Goal: Task Accomplishment & Management: Complete application form

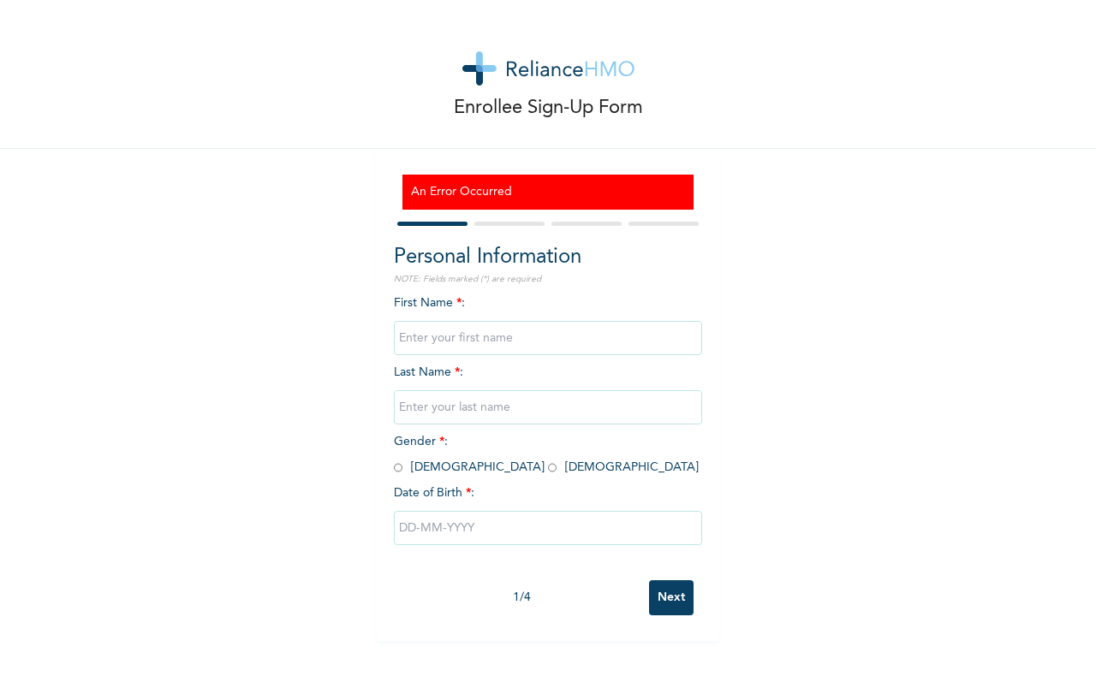
click at [517, 342] on input "text" at bounding box center [548, 338] width 308 height 34
type input "Adedayo"
click at [475, 418] on input "text" at bounding box center [548, 407] width 308 height 34
type input "Adesegun"
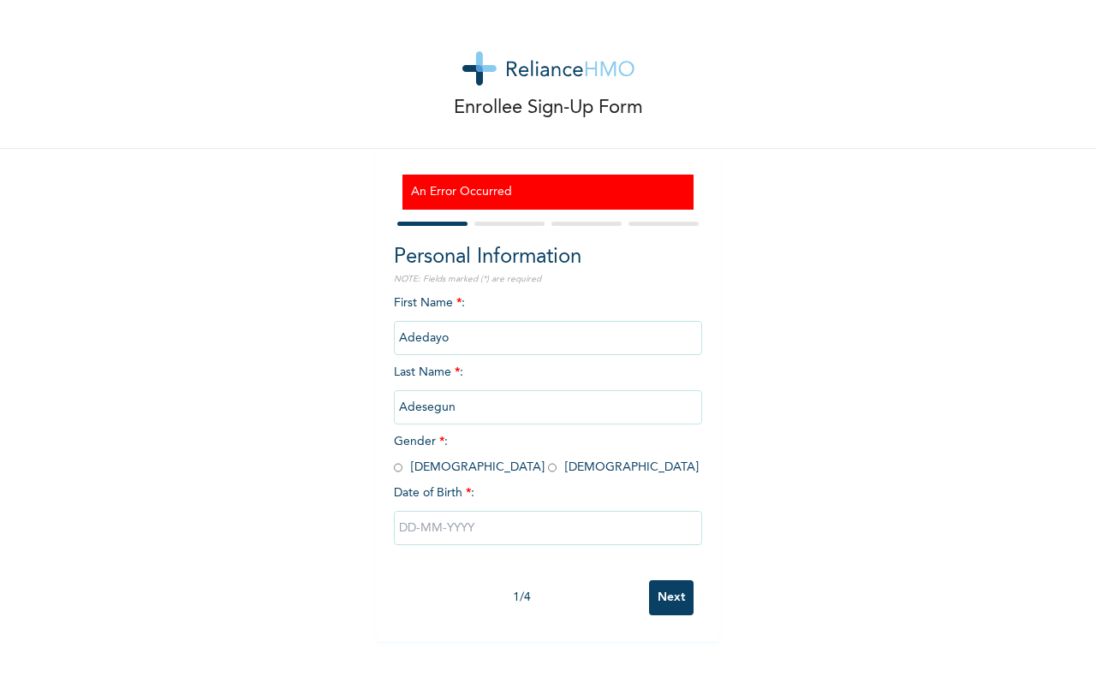
click at [394, 470] on input "radio" at bounding box center [398, 468] width 9 height 16
radio input "true"
click at [399, 533] on input "text" at bounding box center [548, 528] width 308 height 34
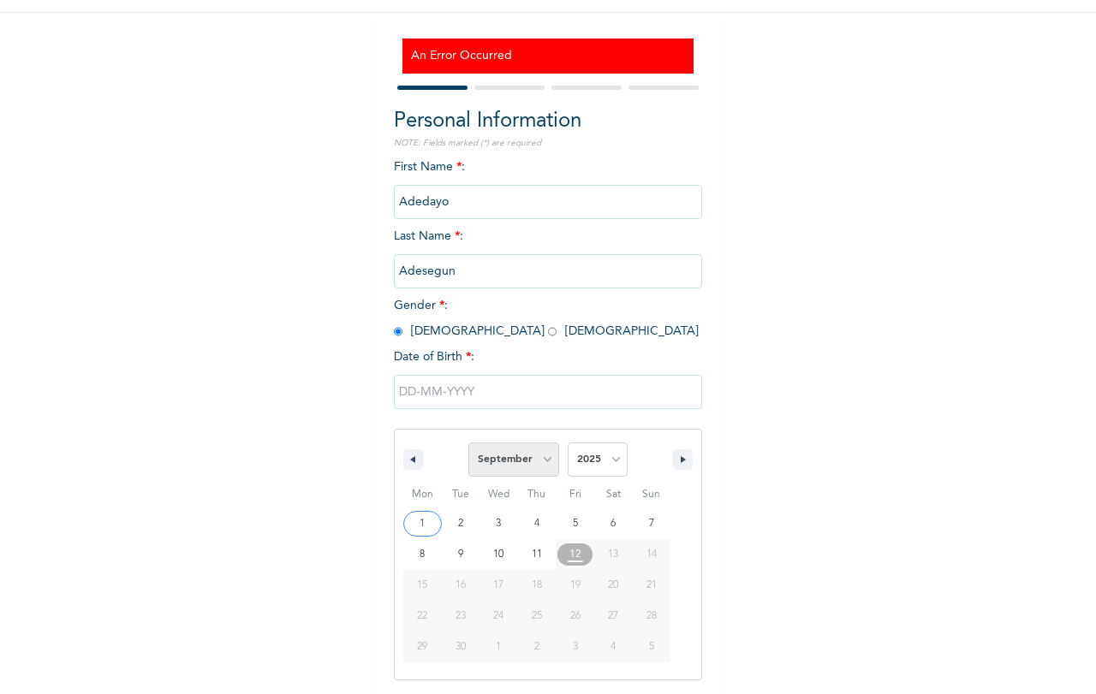
click at [542, 460] on select "January February March April May June July August September October November De…" at bounding box center [513, 460] width 91 height 34
select select "4"
click at [468, 443] on select "January February March April May June July August September October November De…" at bounding box center [513, 460] width 91 height 34
click at [609, 455] on select "2025 2024 2023 2022 2021 2020 2019 2018 2017 2016 2015 2014 2013 2012 2011 2010…" at bounding box center [598, 460] width 60 height 34
select select "1986"
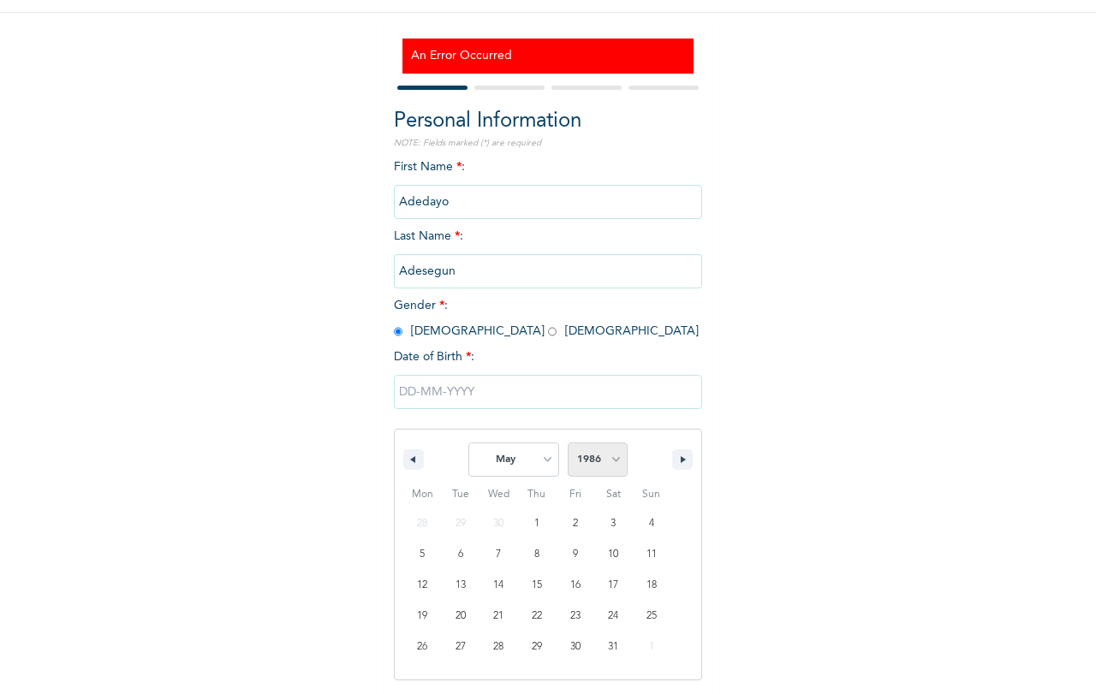
click at [568, 443] on select "2025 2024 2023 2022 2021 2020 2019 2018 2017 2016 2015 2014 2013 2012 2011 2010…" at bounding box center [598, 460] width 60 height 34
type input "[DATE]"
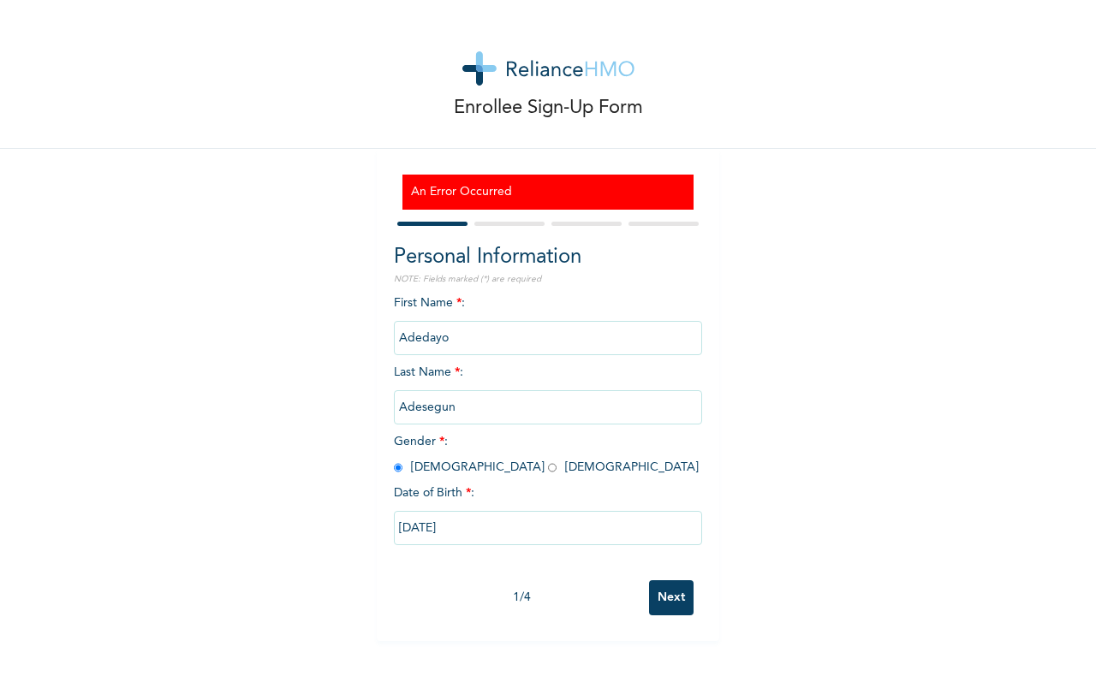
scroll to position [0, 0]
click at [667, 599] on input "Next" at bounding box center [671, 597] width 45 height 35
click at [437, 339] on input "text" at bounding box center [548, 338] width 308 height 34
type input "Adedayo"
click at [455, 402] on input "text" at bounding box center [548, 407] width 308 height 34
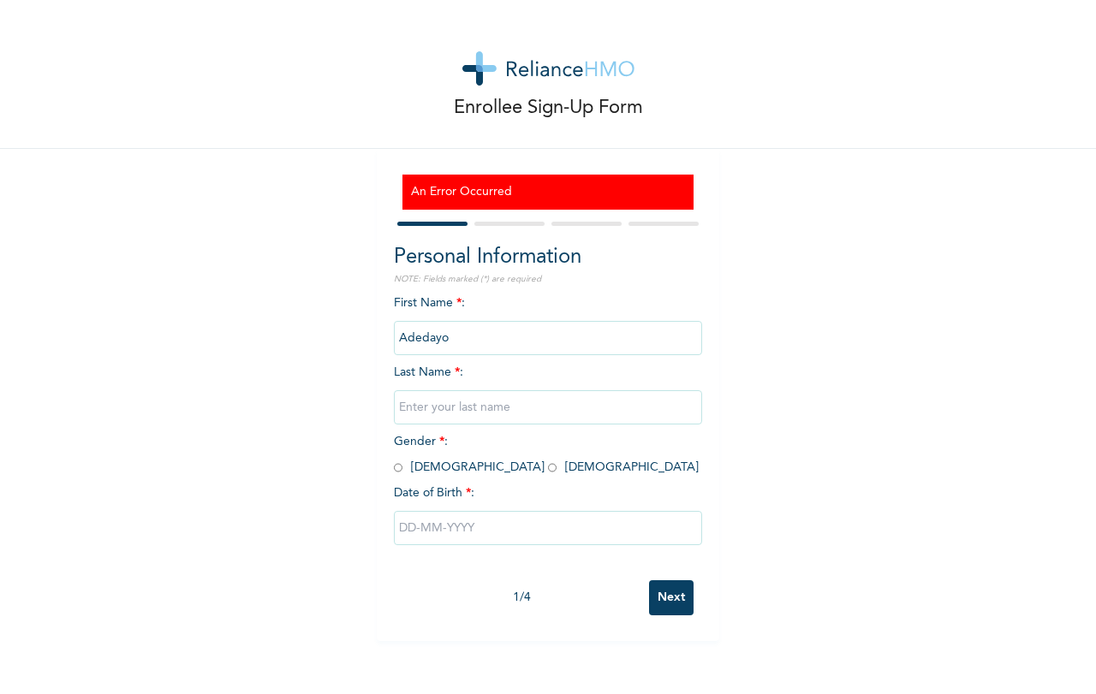
type input "Adesegun"
click at [394, 469] on input "radio" at bounding box center [398, 468] width 9 height 16
radio input "true"
click at [402, 533] on input "text" at bounding box center [548, 528] width 308 height 34
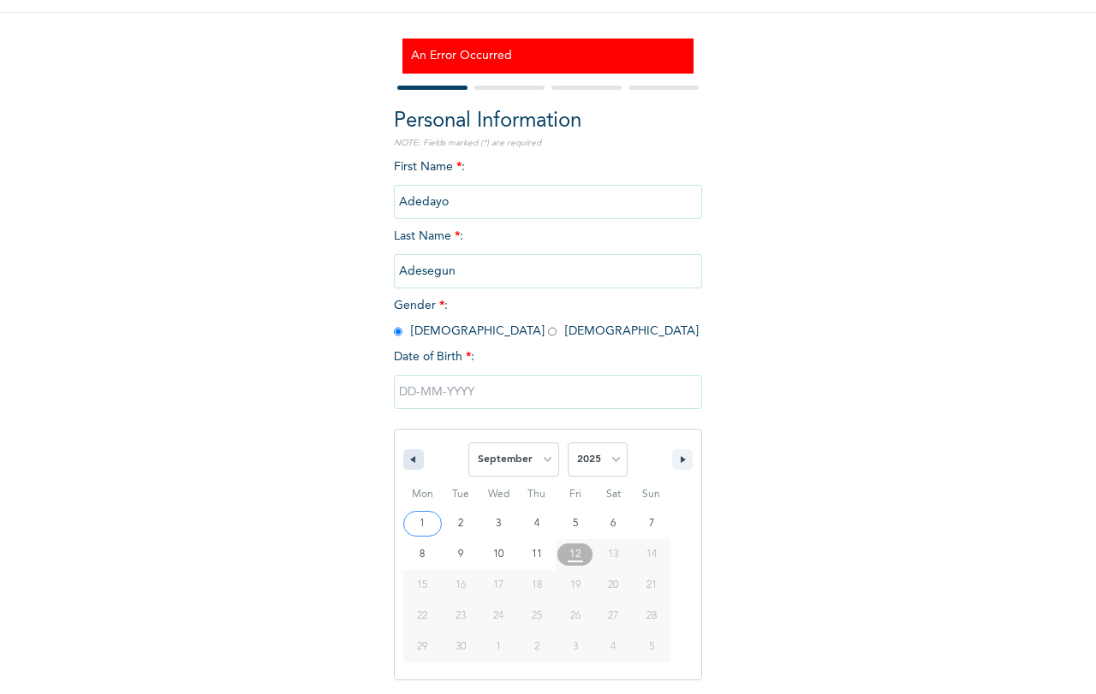
click at [409, 465] on button "button" at bounding box center [413, 459] width 21 height 21
select select "4"
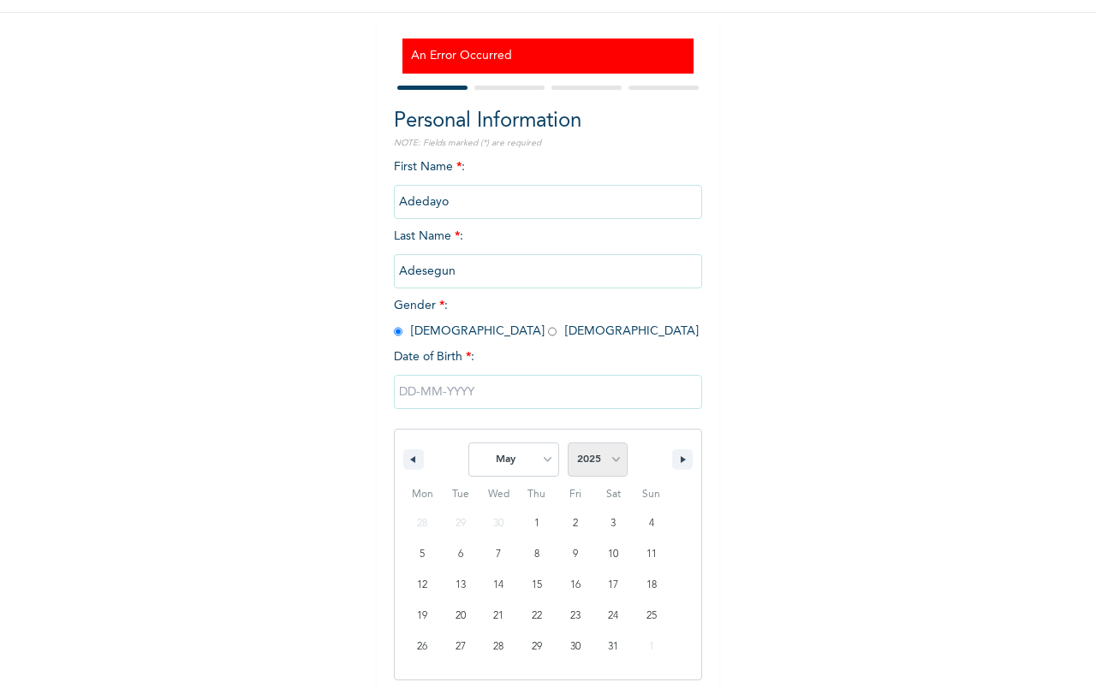
click at [609, 466] on select "2025 2024 2023 2022 2021 2020 2019 2018 2017 2016 2015 2014 2013 2012 2011 2010…" at bounding box center [598, 460] width 60 height 34
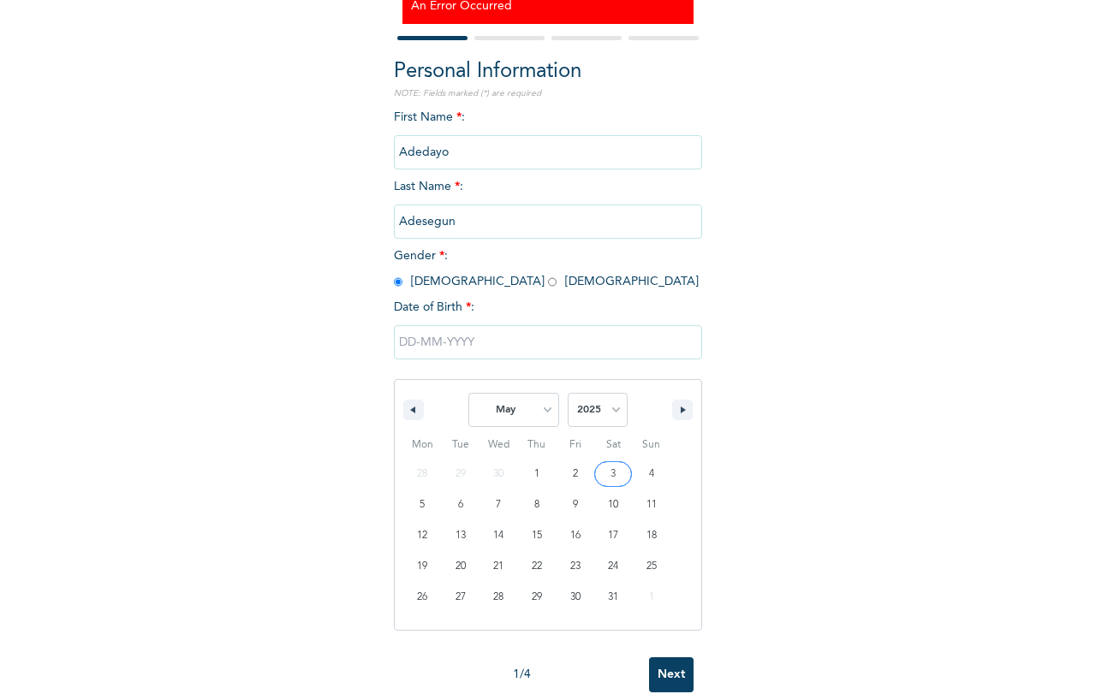
scroll to position [222, 0]
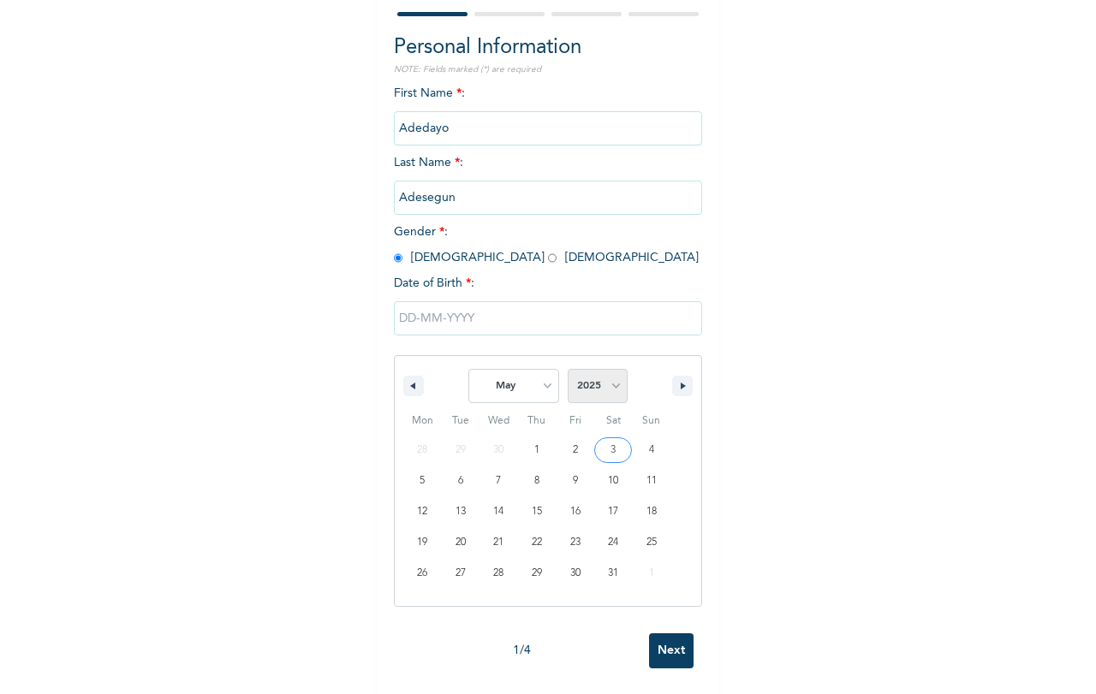
click at [612, 375] on select "2025 2024 2023 2022 2021 2020 2019 2018 2017 2016 2015 2014 2013 2012 2011 2010…" at bounding box center [598, 386] width 60 height 34
select select "1986"
click at [568, 369] on select "2025 2024 2023 2022 2021 2020 2019 2018 2017 2016 2015 2014 2013 2012 2011 2010…" at bounding box center [598, 386] width 60 height 34
type input "05/03/1986"
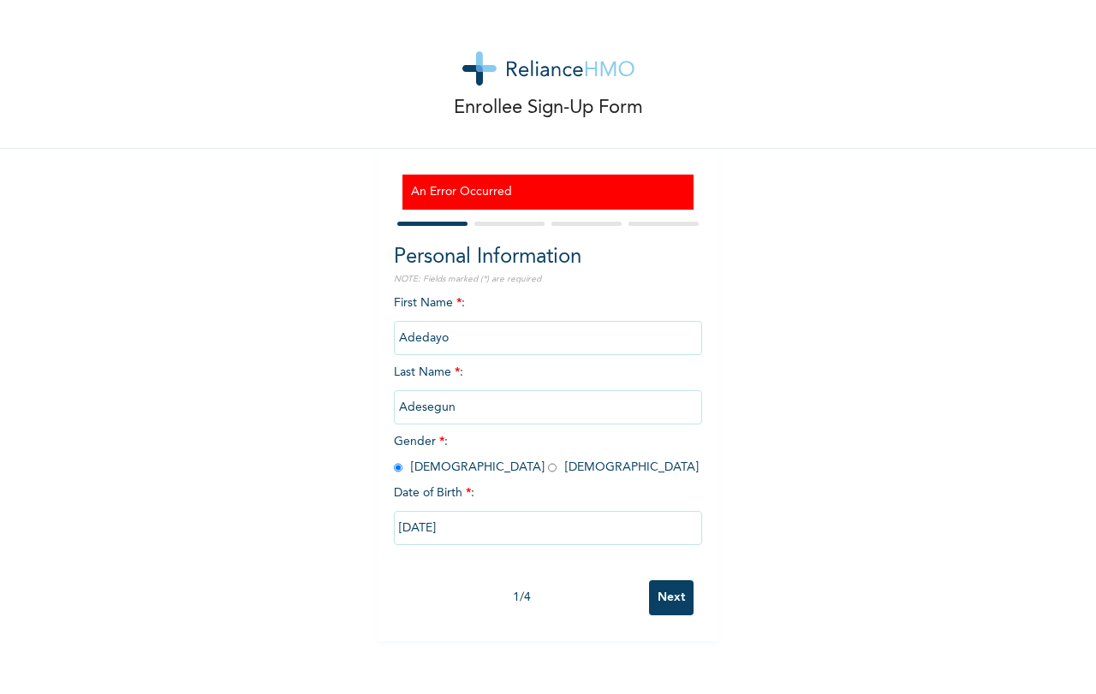
click at [675, 588] on input "Next" at bounding box center [671, 597] width 45 height 35
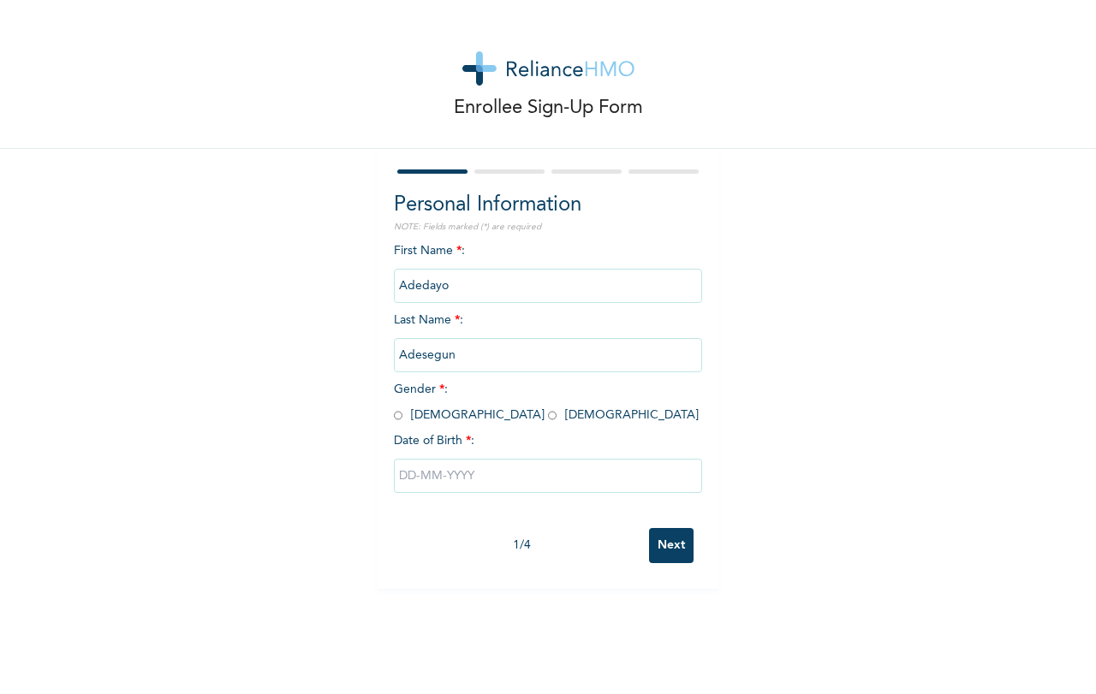
click at [394, 415] on input "radio" at bounding box center [398, 416] width 9 height 16
radio input "true"
click at [410, 478] on input "text" at bounding box center [548, 476] width 308 height 34
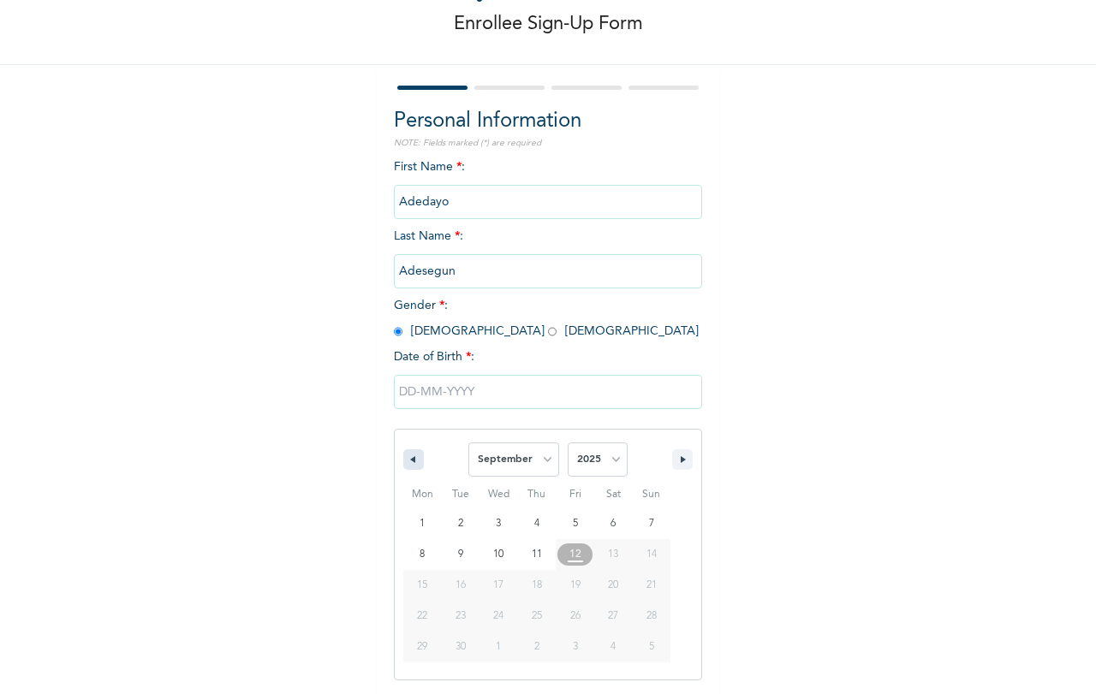
click at [409, 462] on button "button" at bounding box center [413, 459] width 21 height 21
click at [409, 460] on button "button" at bounding box center [413, 459] width 21 height 21
click at [409, 459] on button "button" at bounding box center [413, 459] width 21 height 21
click at [408, 459] on button "button" at bounding box center [413, 459] width 21 height 21
select select "4"
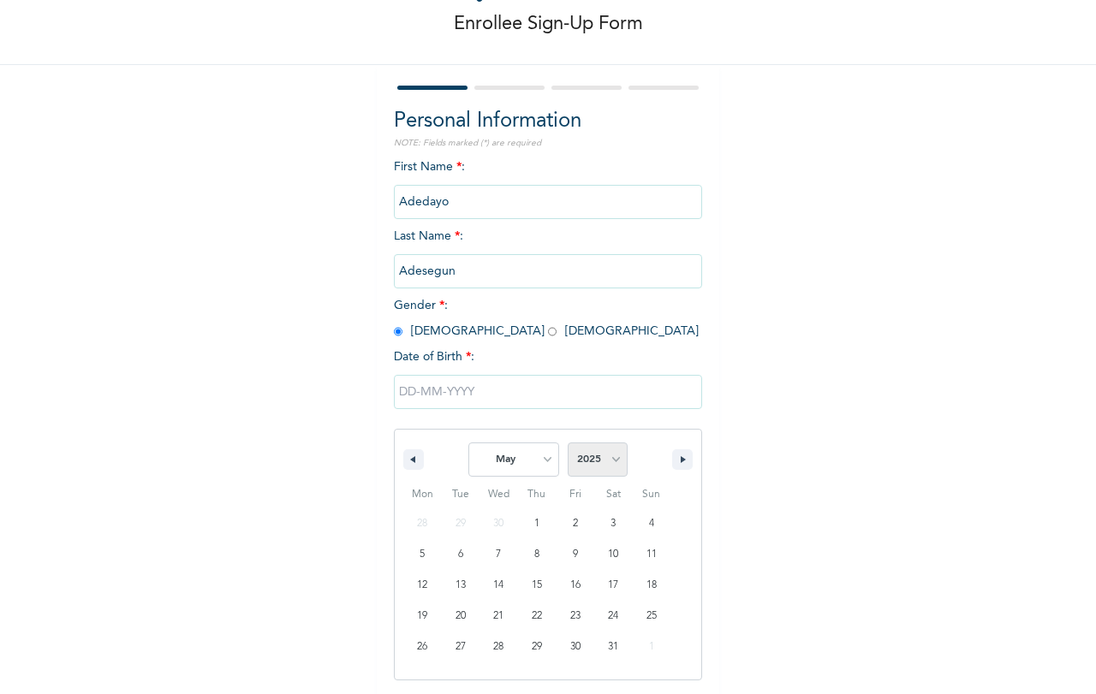
click at [610, 459] on select "2025 2024 2023 2022 2021 2020 2019 2018 2017 2016 2015 2014 2013 2012 2011 2010…" at bounding box center [598, 460] width 60 height 34
select select "1986"
click at [568, 443] on select "2025 2024 2023 2022 2021 2020 2019 2018 2017 2016 2015 2014 2013 2012 2011 2010…" at bounding box center [598, 460] width 60 height 34
type input "[DATE]"
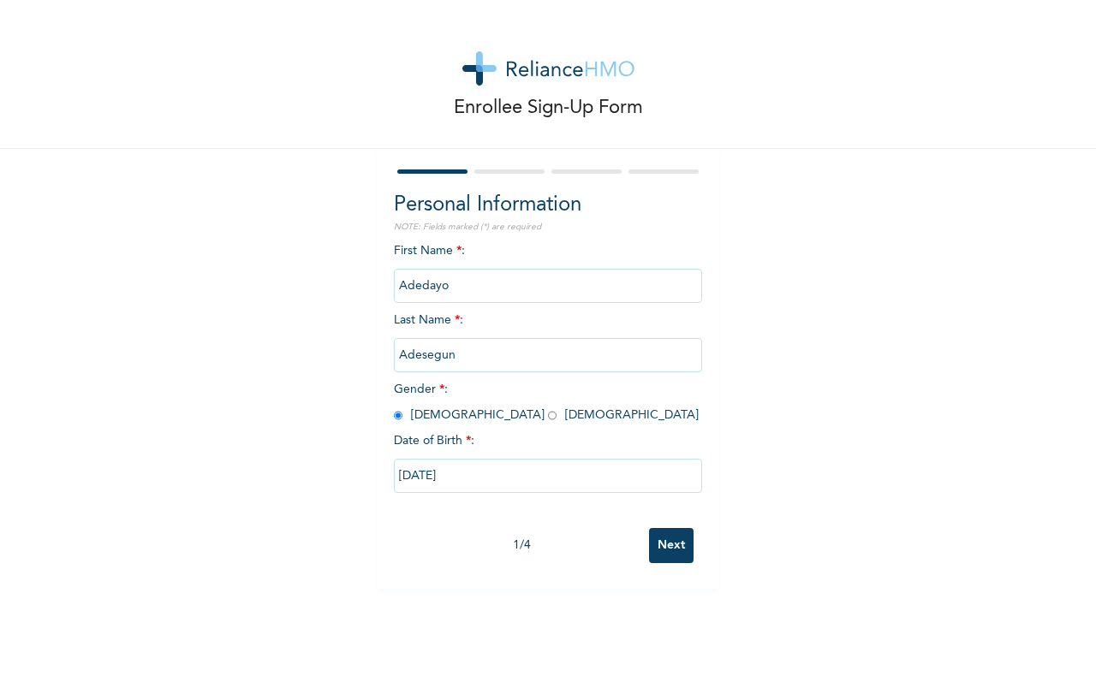
scroll to position [0, 0]
click at [671, 540] on input "Next" at bounding box center [671, 545] width 45 height 35
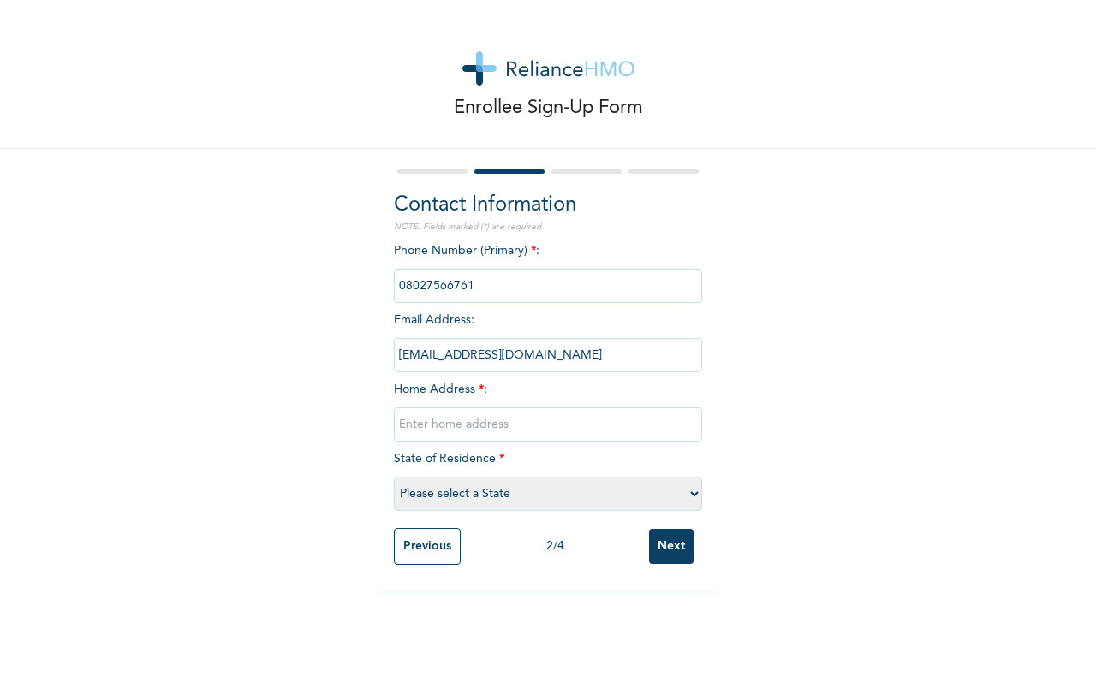
click at [503, 430] on input "text" at bounding box center [548, 425] width 308 height 34
type input "12, Modupeoluwa Olatokunbo Close, [GEOGRAPHIC_DATA]"
click at [459, 491] on select "Please select a State [PERSON_NAME] (FCT) [PERSON_NAME] Ibom [GEOGRAPHIC_DATA] …" at bounding box center [548, 494] width 308 height 34
select select "25"
click at [394, 477] on select "Please select a State [PERSON_NAME] (FCT) [PERSON_NAME] Ibom [GEOGRAPHIC_DATA] …" at bounding box center [548, 494] width 308 height 34
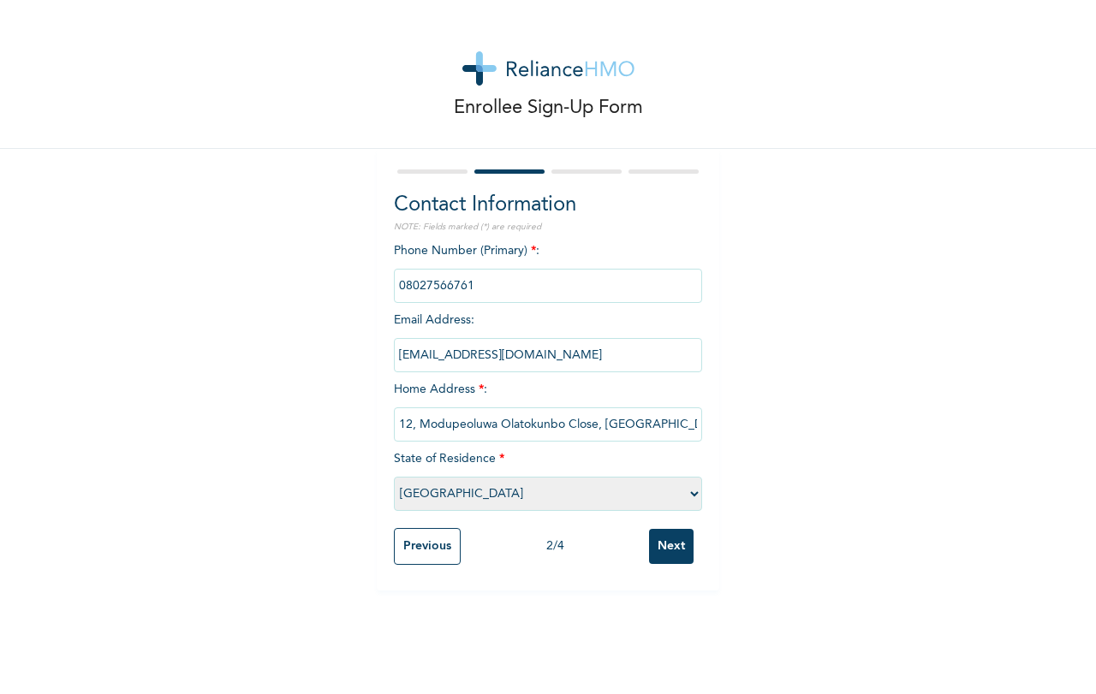
click at [663, 549] on input "Next" at bounding box center [671, 546] width 45 height 35
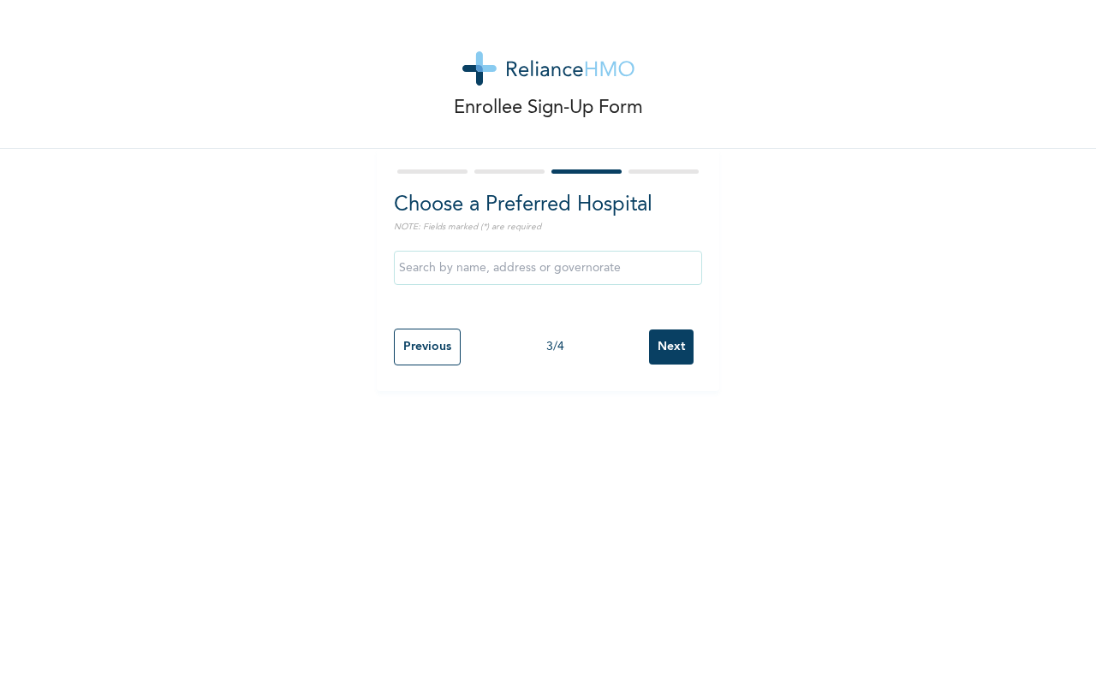
click at [537, 271] on input "text" at bounding box center [548, 268] width 308 height 34
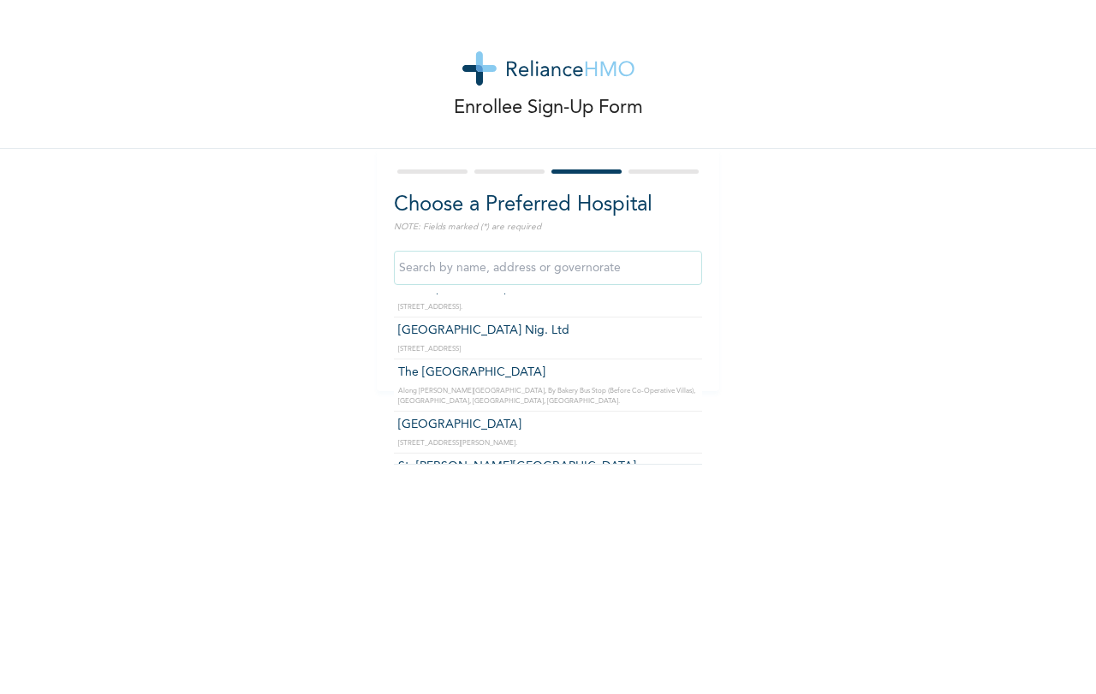
scroll to position [1969, 0]
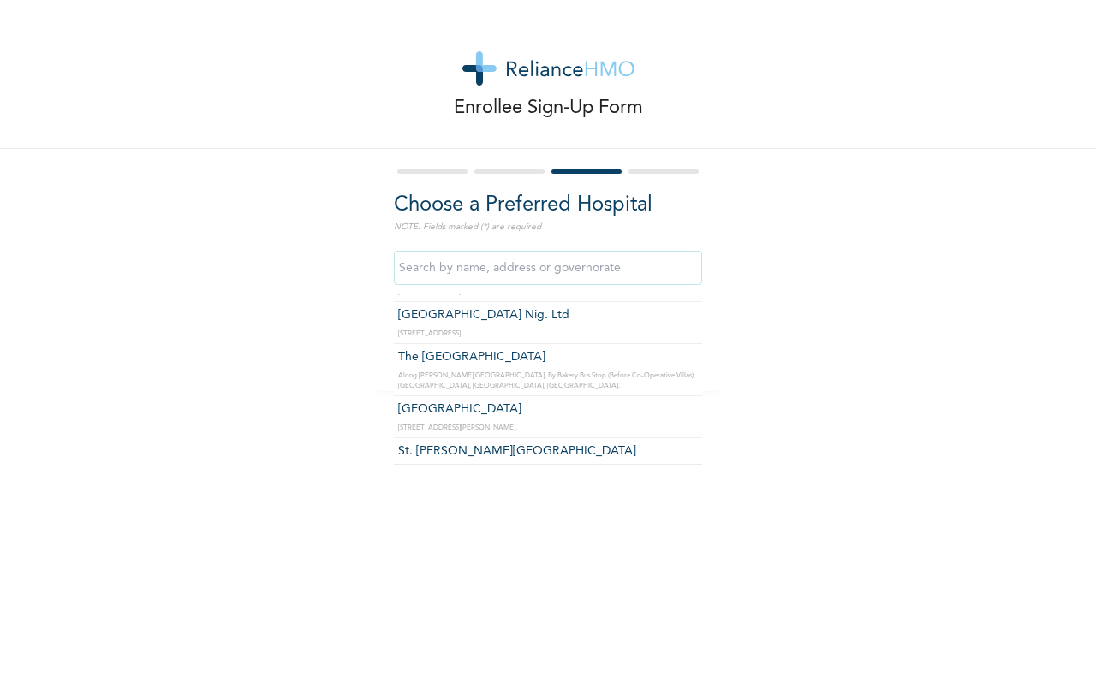
type input "St. [PERSON_NAME][GEOGRAPHIC_DATA]"
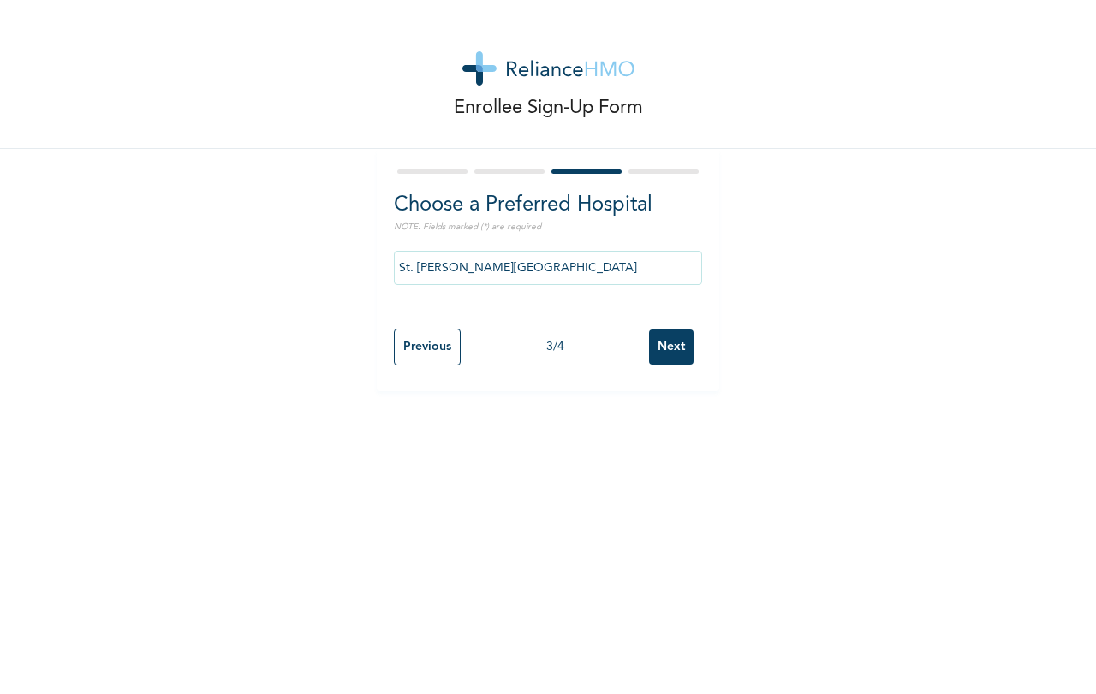
click at [672, 344] on input "Next" at bounding box center [671, 347] width 45 height 35
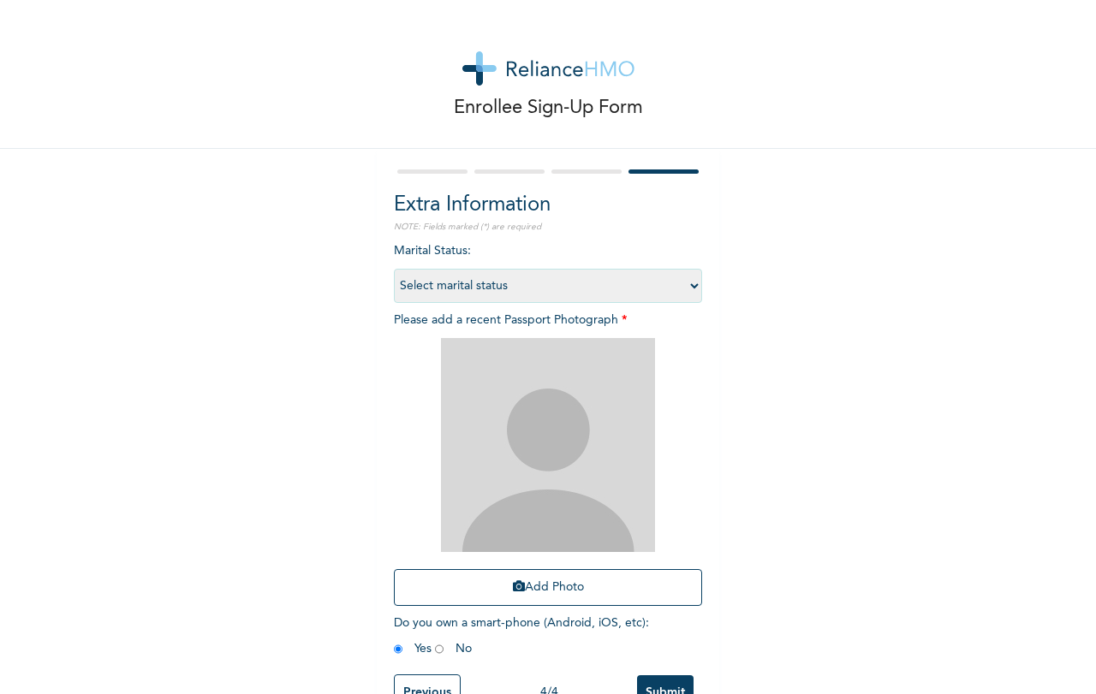
click at [685, 283] on select "Select marital status [DEMOGRAPHIC_DATA] Married [DEMOGRAPHIC_DATA] Widow/[DEMO…" at bounding box center [548, 286] width 308 height 34
select select "2"
click at [394, 269] on select "Select marital status [DEMOGRAPHIC_DATA] Married [DEMOGRAPHIC_DATA] Widow/[DEMO…" at bounding box center [548, 286] width 308 height 34
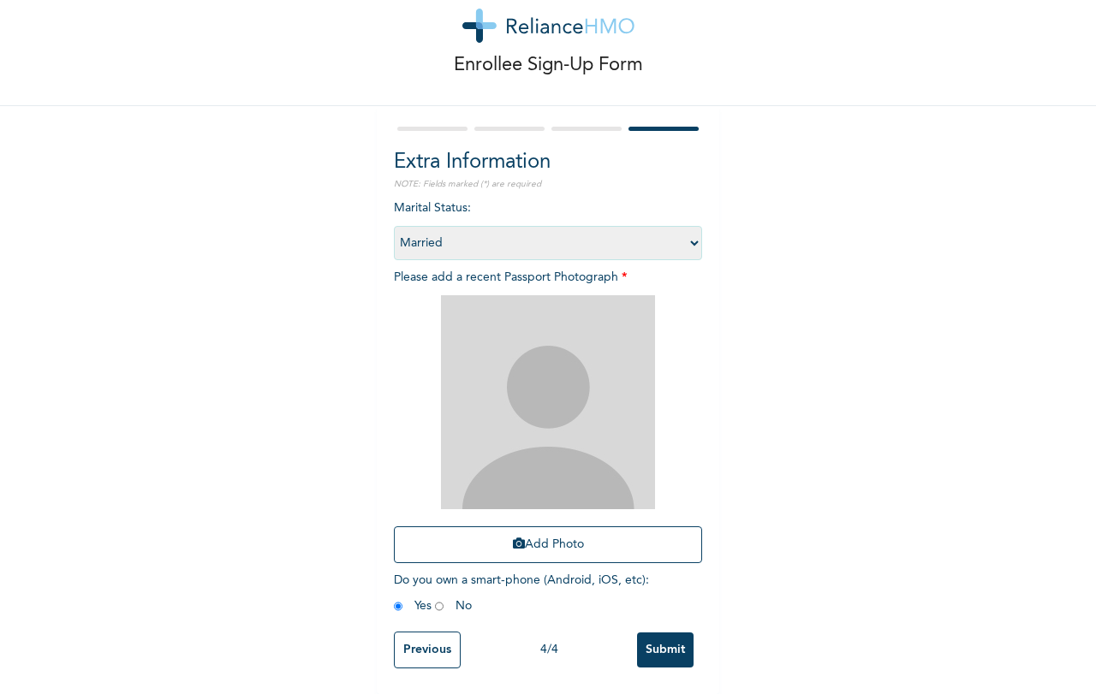
scroll to position [56, 0]
